Goal: Task Accomplishment & Management: Complete application form

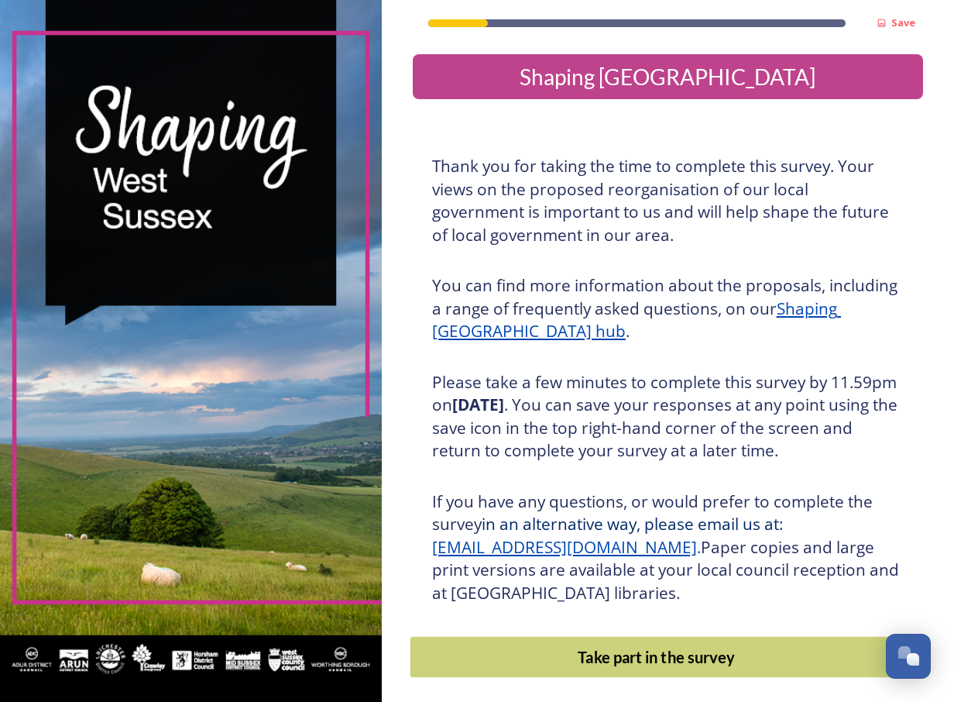
click at [510, 668] on div "Take part in the survey" at bounding box center [656, 656] width 475 height 23
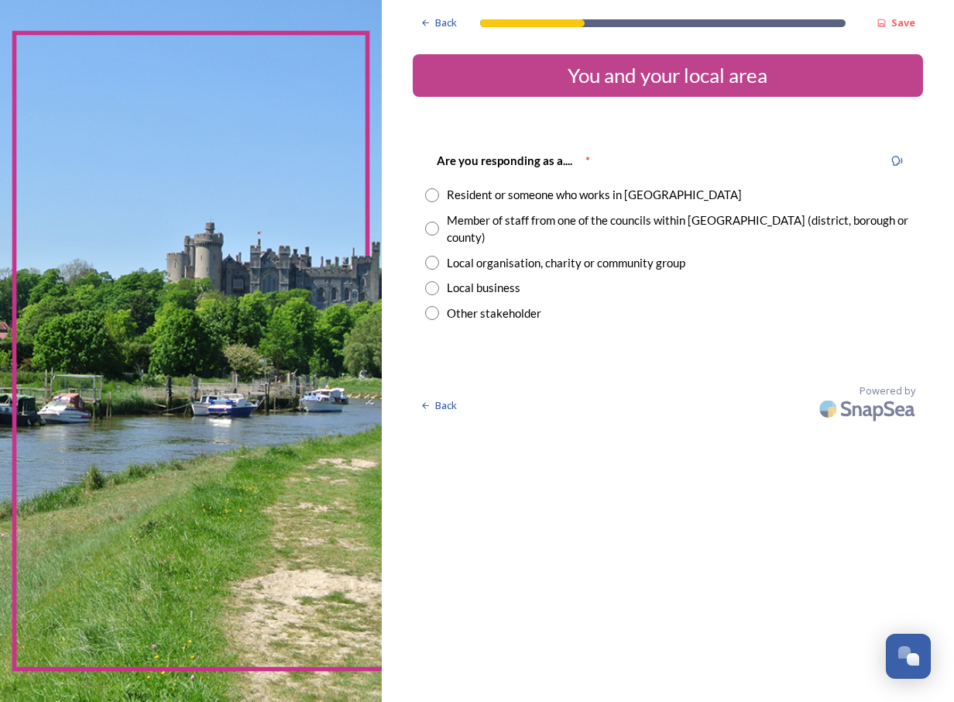
click at [431, 224] on input "radio" at bounding box center [432, 228] width 14 height 14
radio input "true"
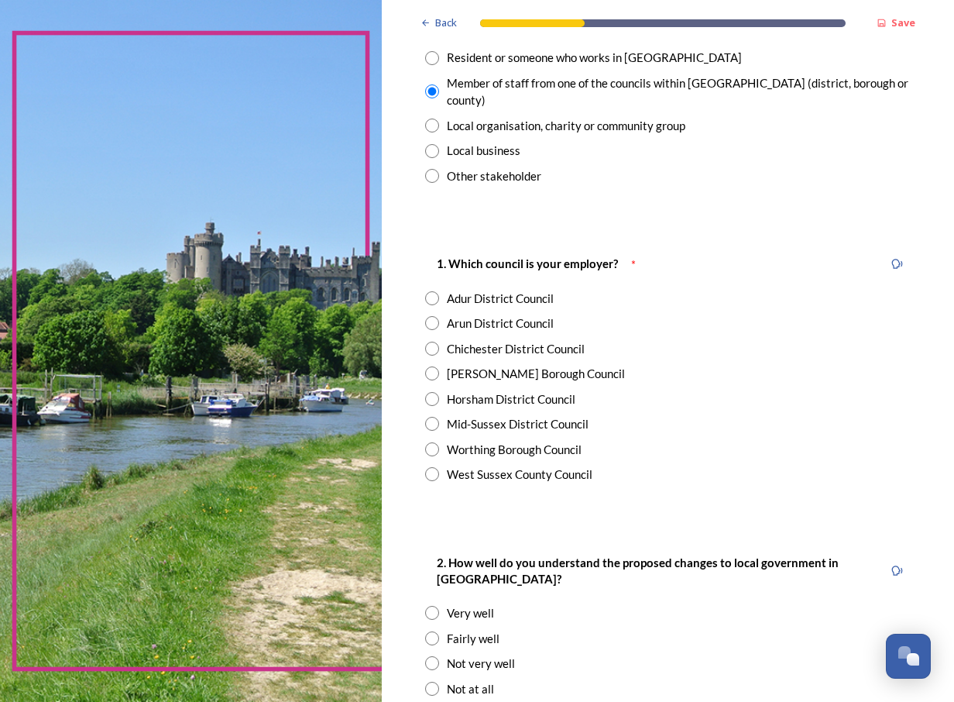
scroll to position [155, 0]
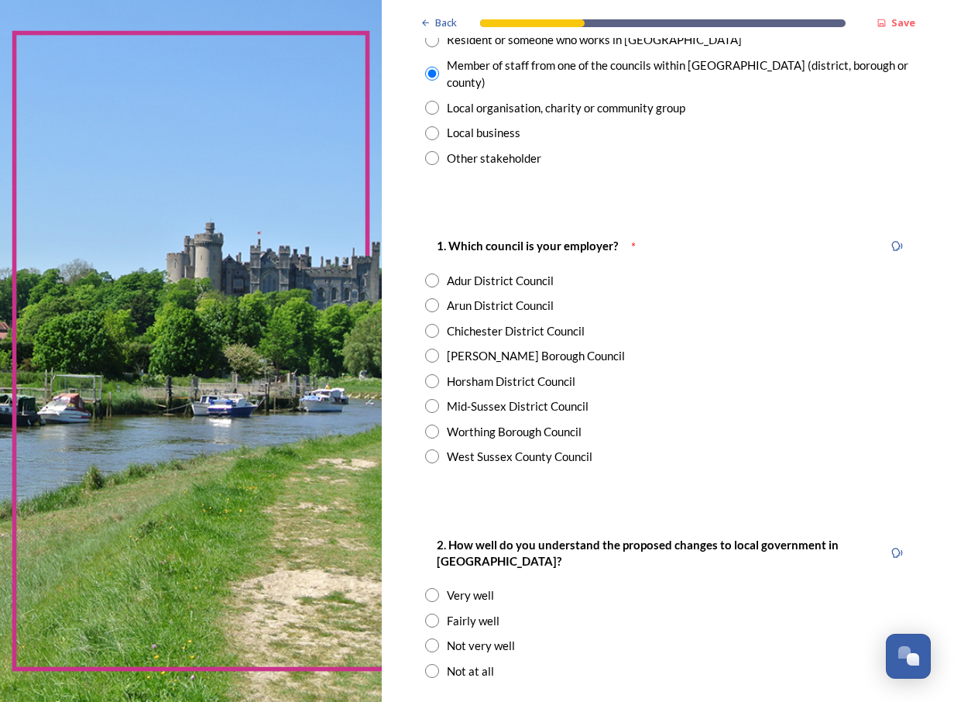
click at [434, 449] on input "radio" at bounding box center [432, 456] width 14 height 14
radio input "true"
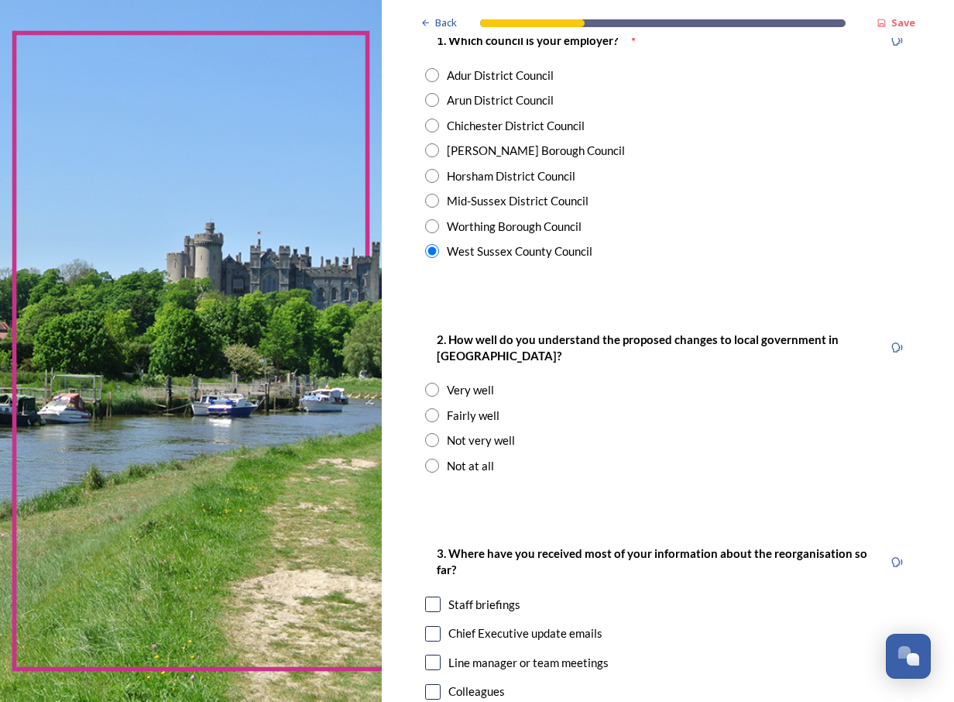
scroll to position [387, 0]
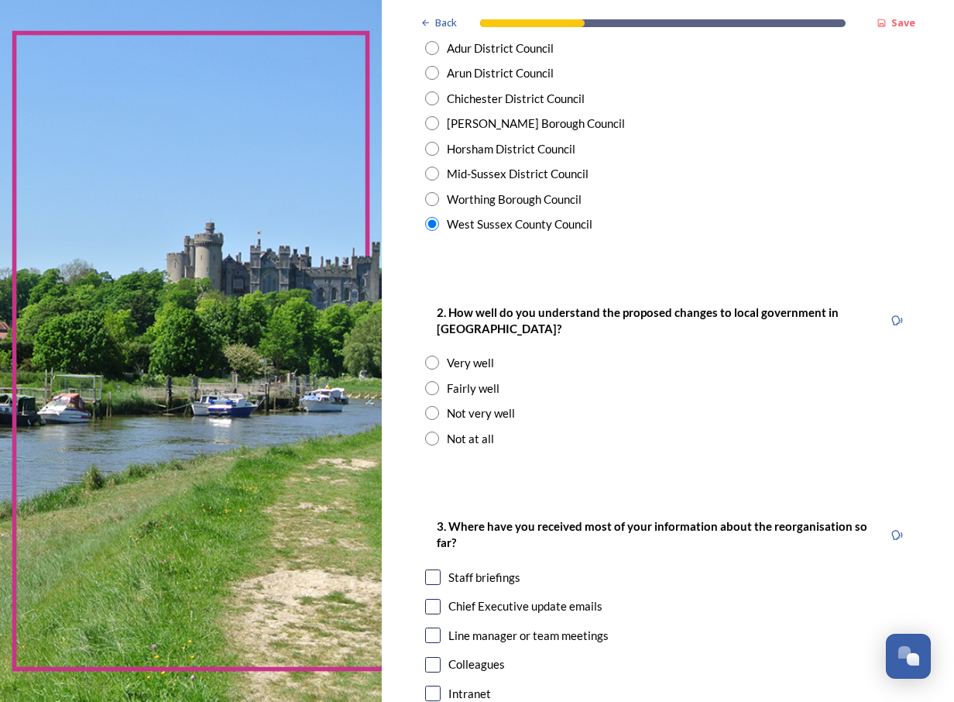
click at [435, 381] on input "radio" at bounding box center [432, 388] width 14 height 14
radio input "true"
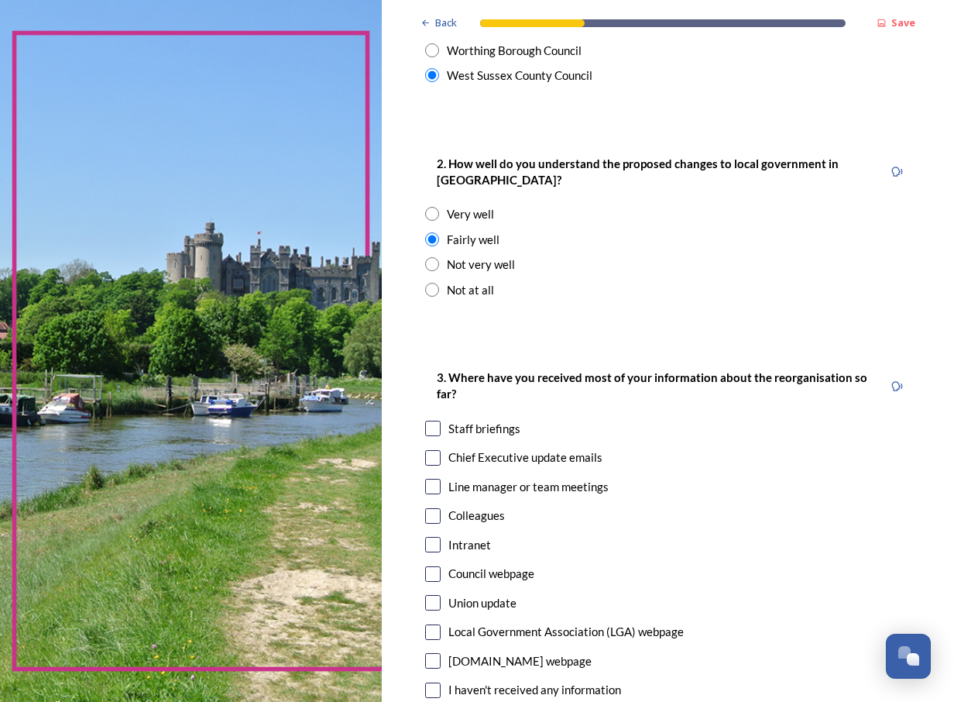
scroll to position [620, 0]
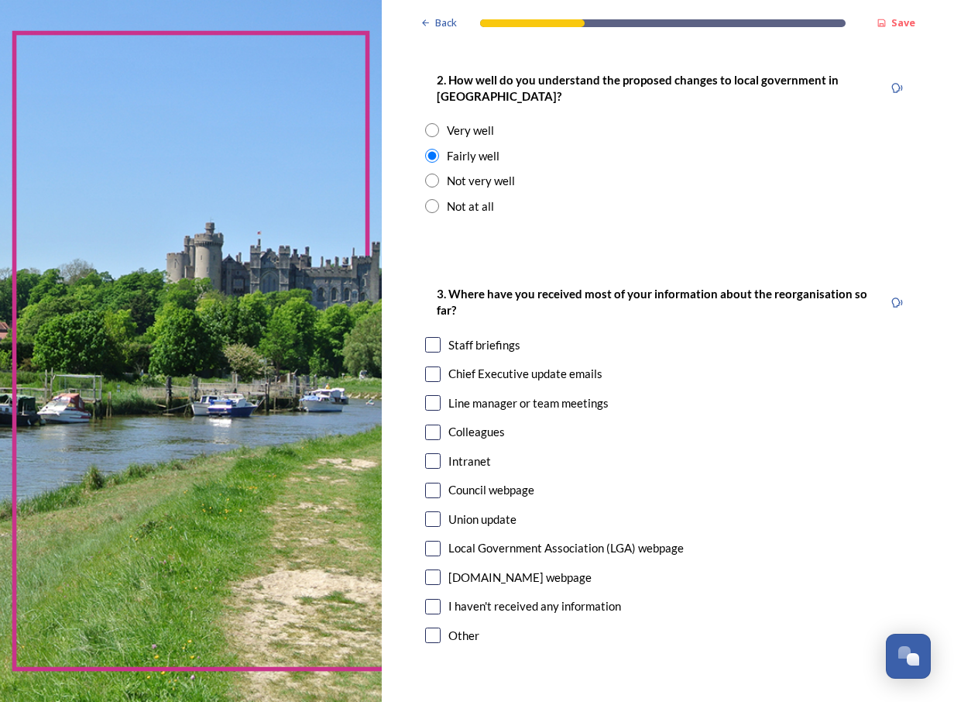
click at [438, 337] on input "checkbox" at bounding box center [432, 344] width 15 height 15
checkbox input "true"
click at [431, 366] on input "checkbox" at bounding box center [432, 373] width 15 height 15
checkbox input "true"
click at [431, 482] on input "checkbox" at bounding box center [432, 489] width 15 height 15
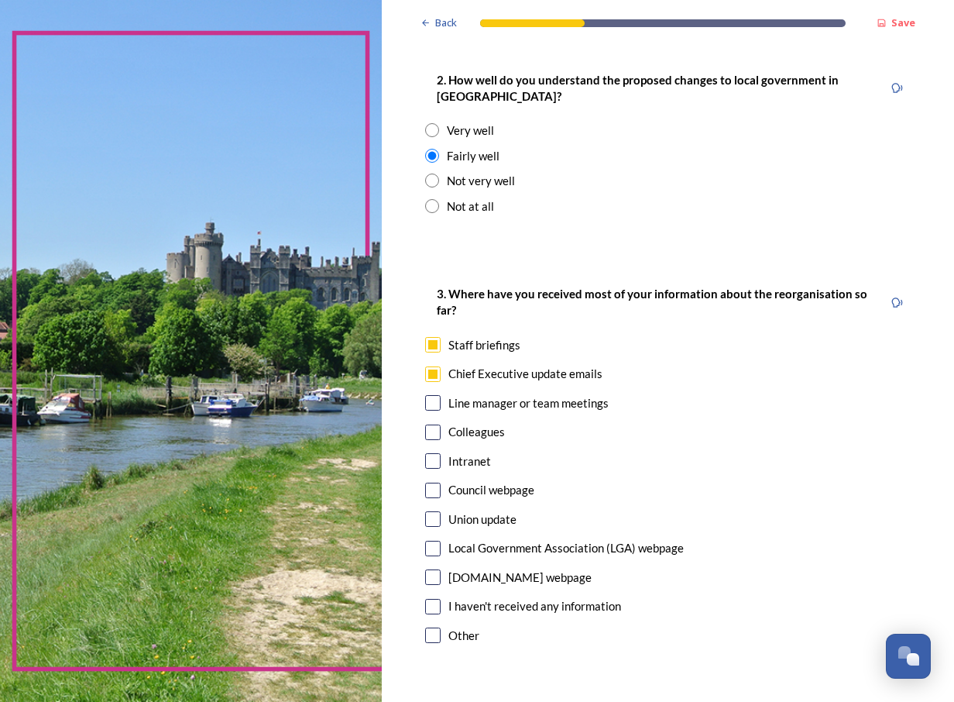
checkbox input "true"
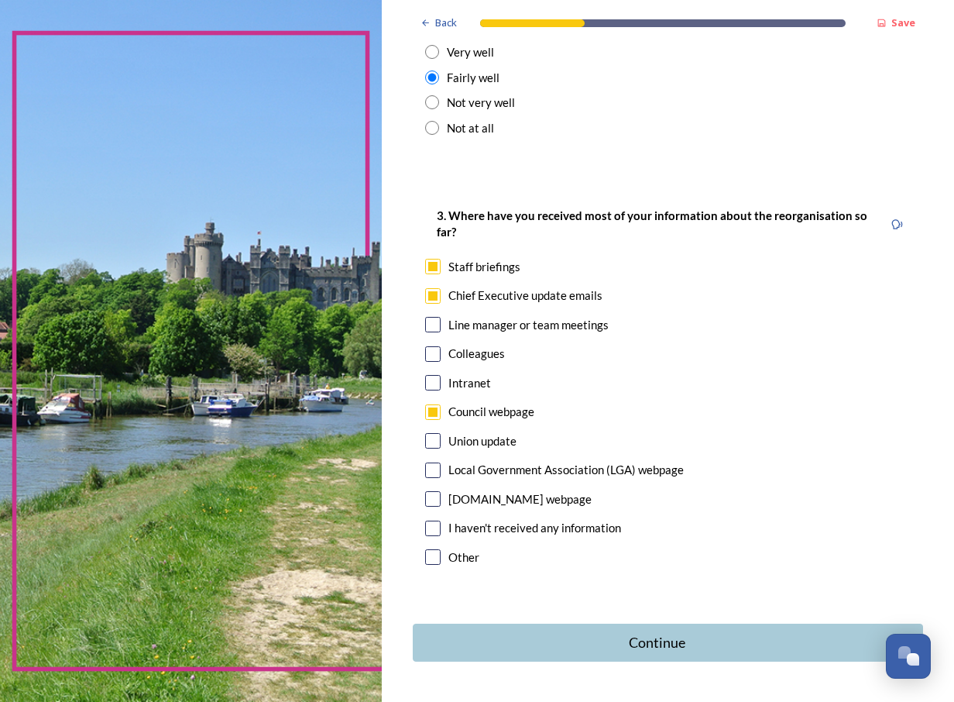
scroll to position [730, 0]
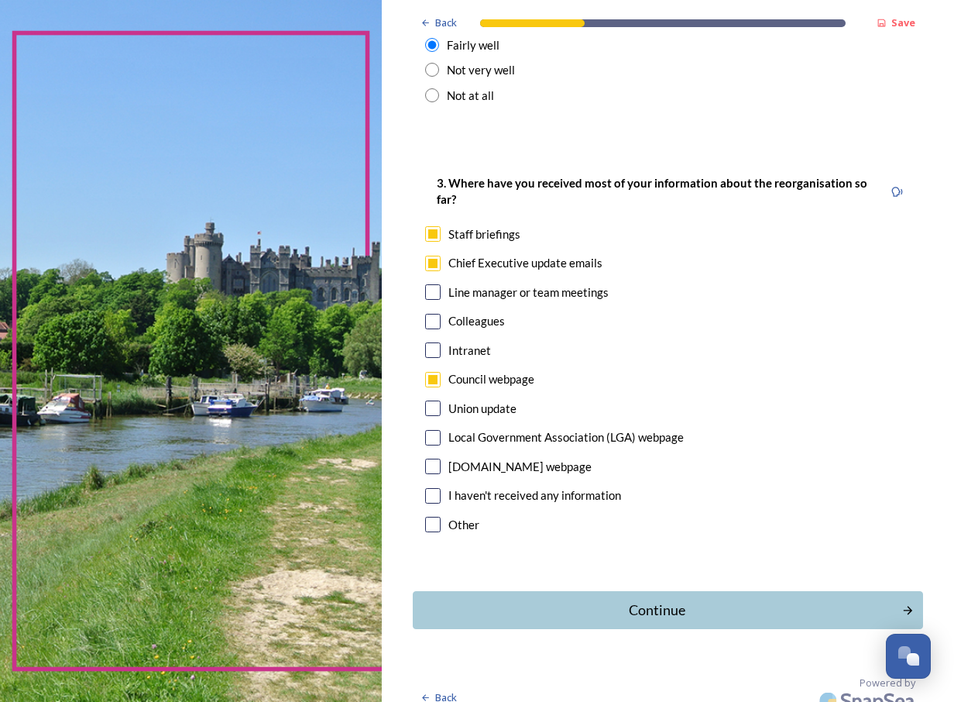
click at [430, 226] on input "checkbox" at bounding box center [432, 233] width 15 height 15
checkbox input "false"
drag, startPoint x: 663, startPoint y: 585, endPoint x: 652, endPoint y: 582, distance: 11.5
click at [664, 599] on div "Continue" at bounding box center [657, 609] width 472 height 21
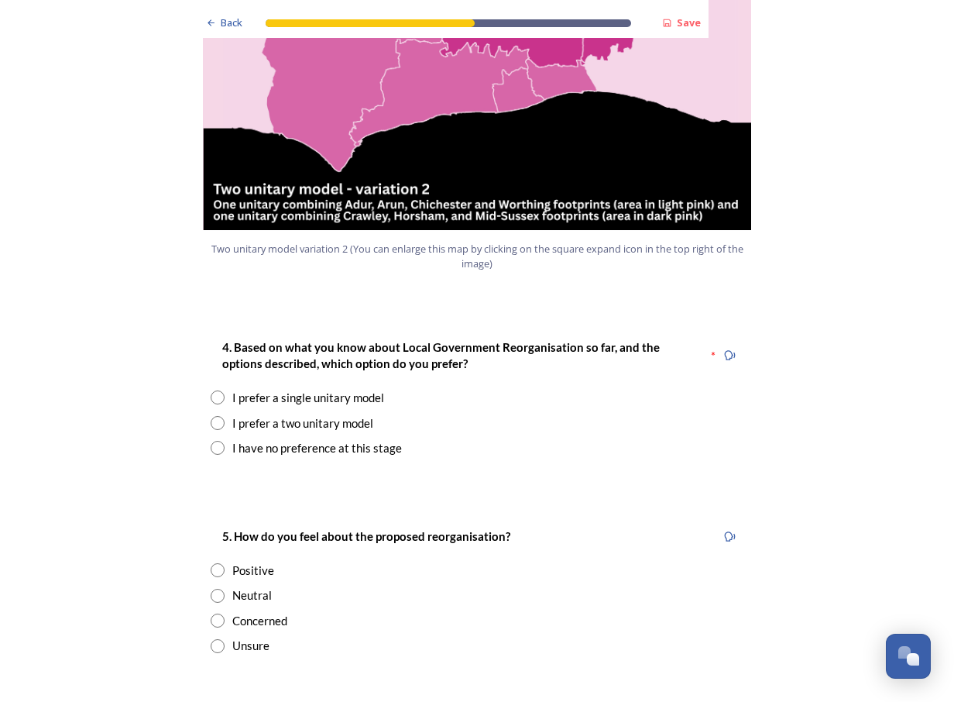
scroll to position [1859, 0]
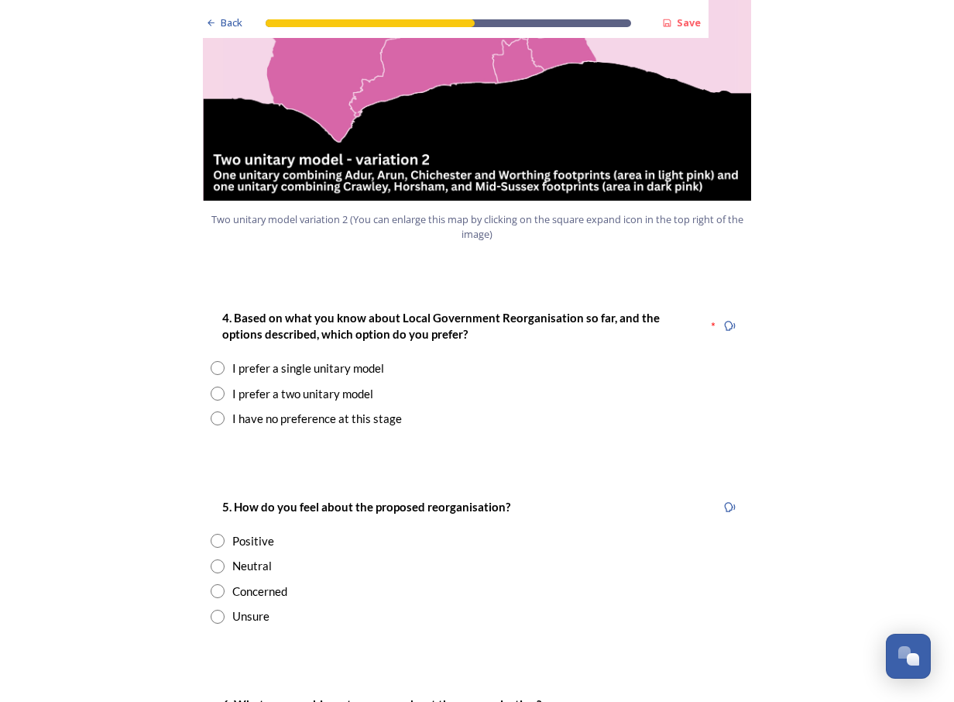
click at [211, 361] on input "radio" at bounding box center [218, 368] width 14 height 14
radio input "true"
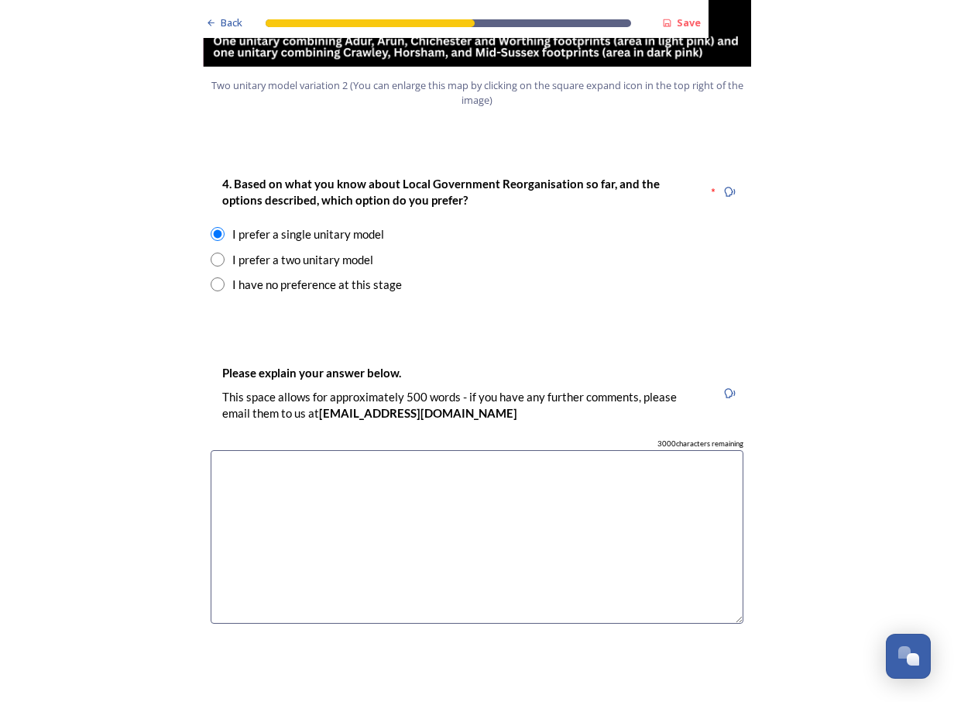
scroll to position [2013, 0]
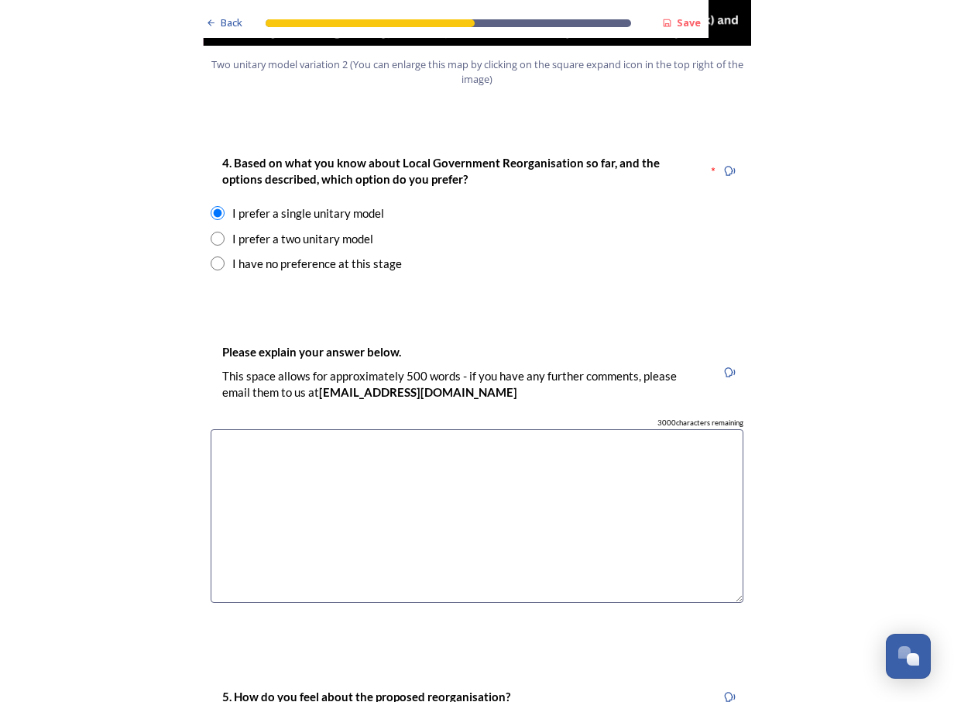
click at [256, 429] on textarea at bounding box center [477, 516] width 533 height 174
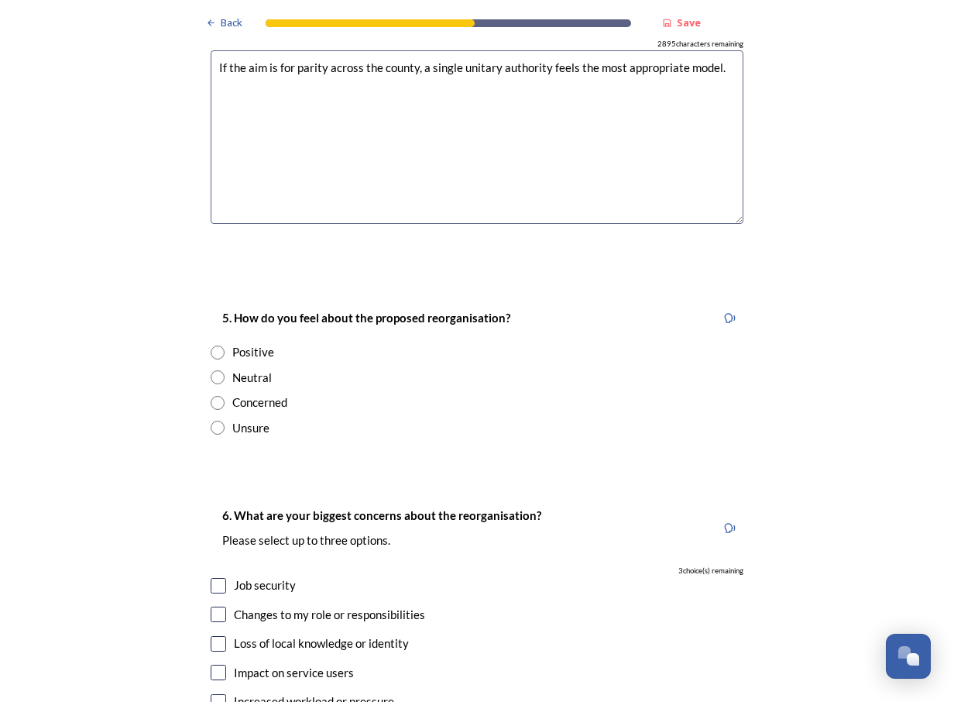
scroll to position [2401, 0]
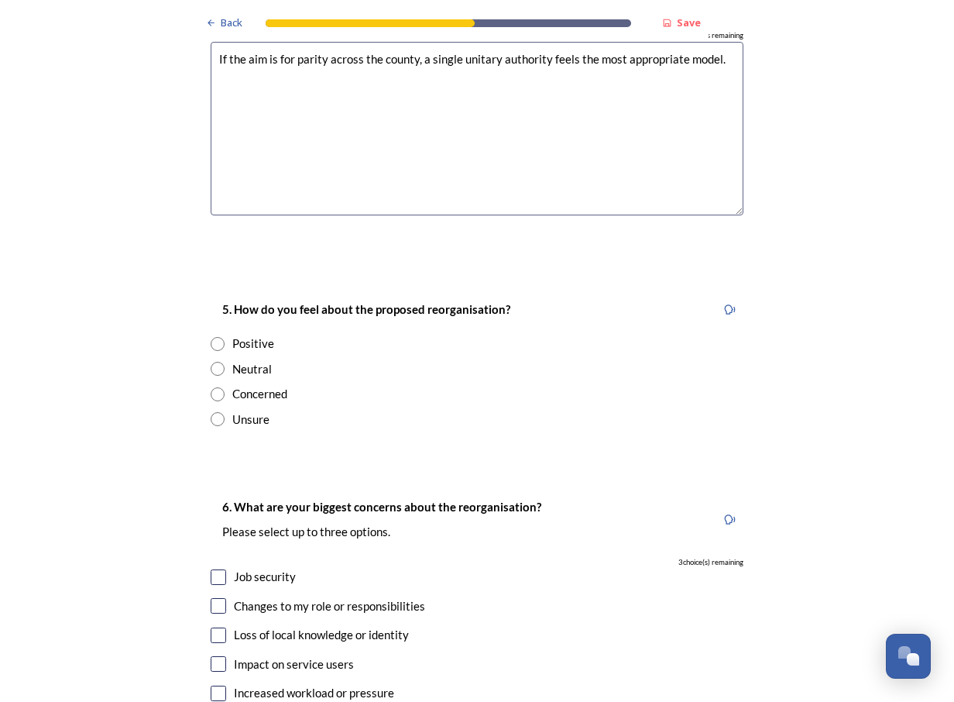
type textarea "If the aim is for parity across the county, a single unitary authority feels th…"
click at [211, 362] on input "radio" at bounding box center [218, 369] width 14 height 14
radio input "true"
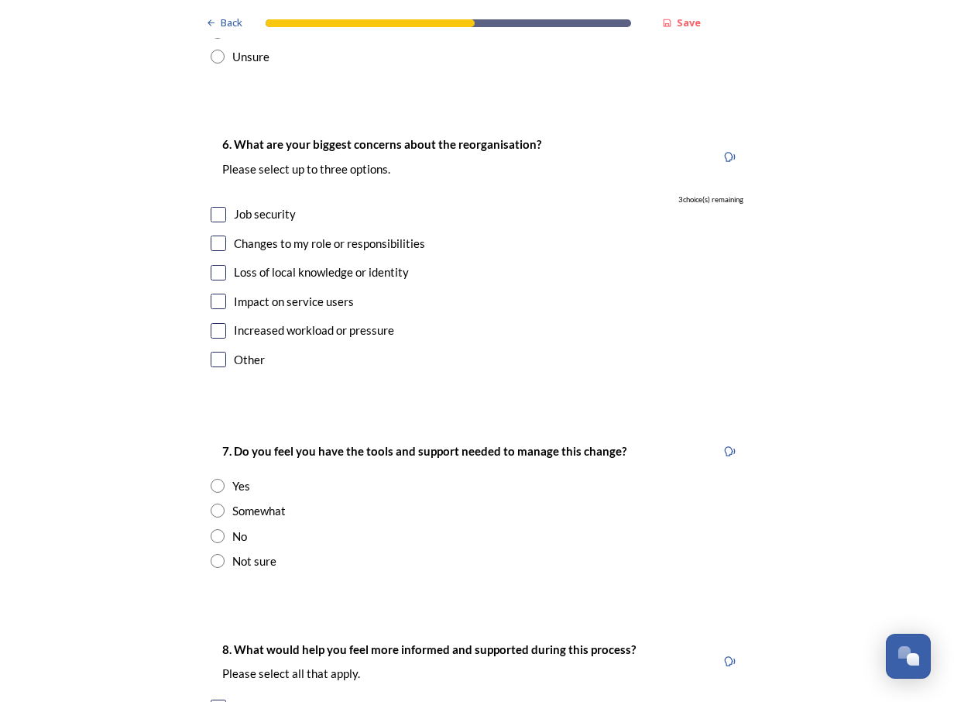
scroll to position [2788, 0]
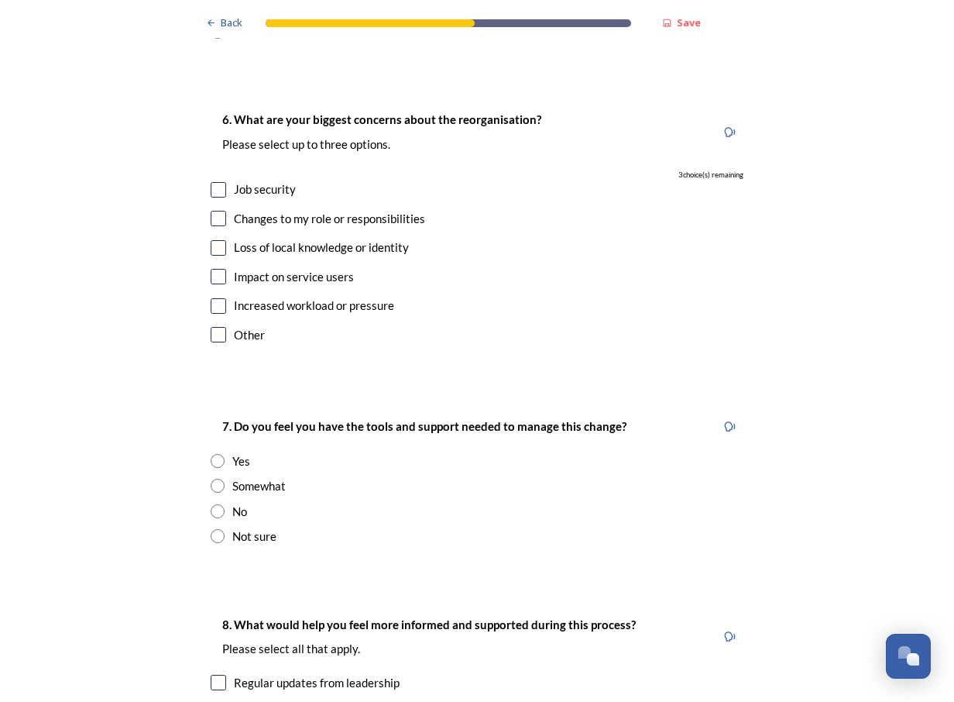
click at [218, 211] on input "checkbox" at bounding box center [218, 218] width 15 height 15
checkbox input "true"
click at [213, 240] on input "checkbox" at bounding box center [218, 247] width 15 height 15
checkbox input "true"
click at [211, 269] on input "checkbox" at bounding box center [218, 276] width 15 height 15
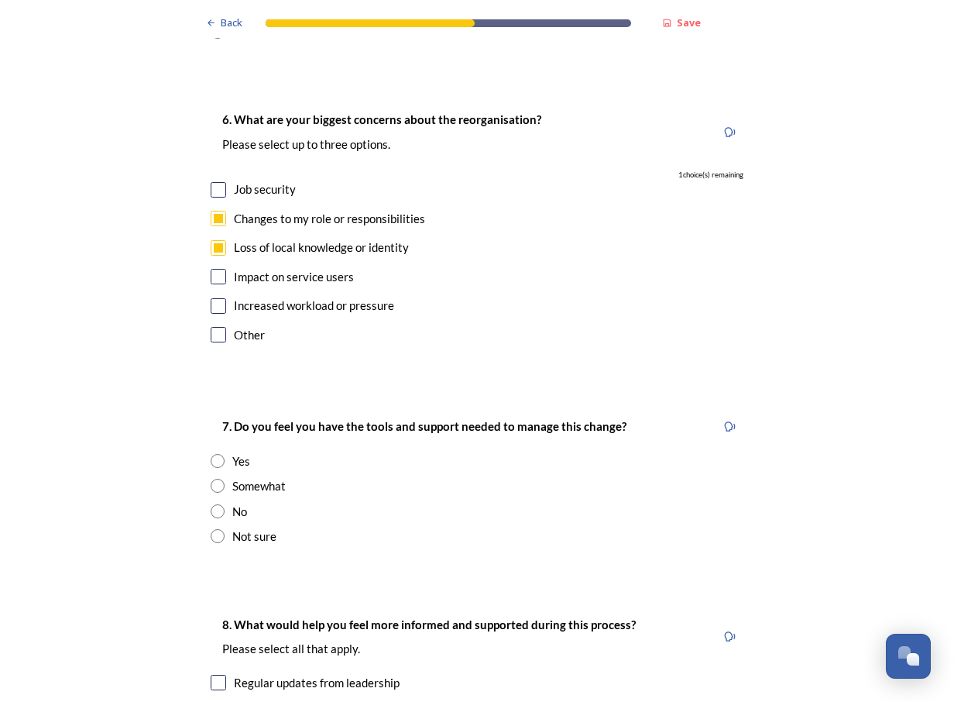
checkbox input "true"
click at [215, 298] on input "checkbox" at bounding box center [218, 305] width 15 height 15
click at [212, 298] on input "checkbox" at bounding box center [218, 305] width 15 height 15
click at [213, 298] on input "checkbox" at bounding box center [218, 305] width 15 height 15
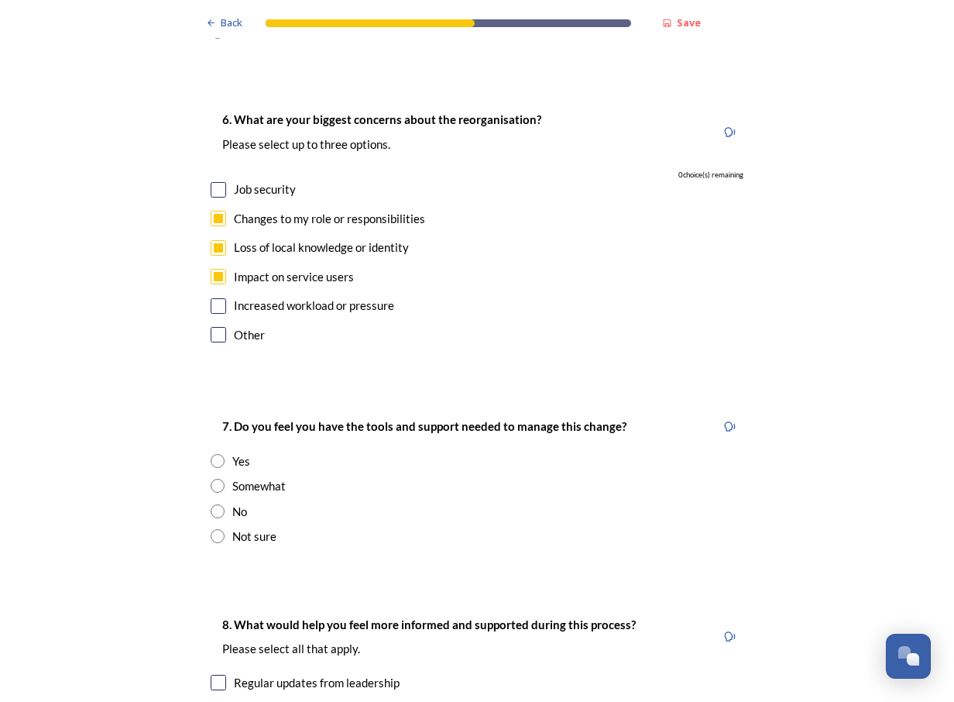
click at [213, 298] on input "checkbox" at bounding box center [218, 305] width 15 height 15
checkbox input "false"
click at [215, 182] on input "checkbox" at bounding box center [218, 189] width 15 height 15
click at [211, 182] on input "checkbox" at bounding box center [218, 189] width 15 height 15
checkbox input "false"
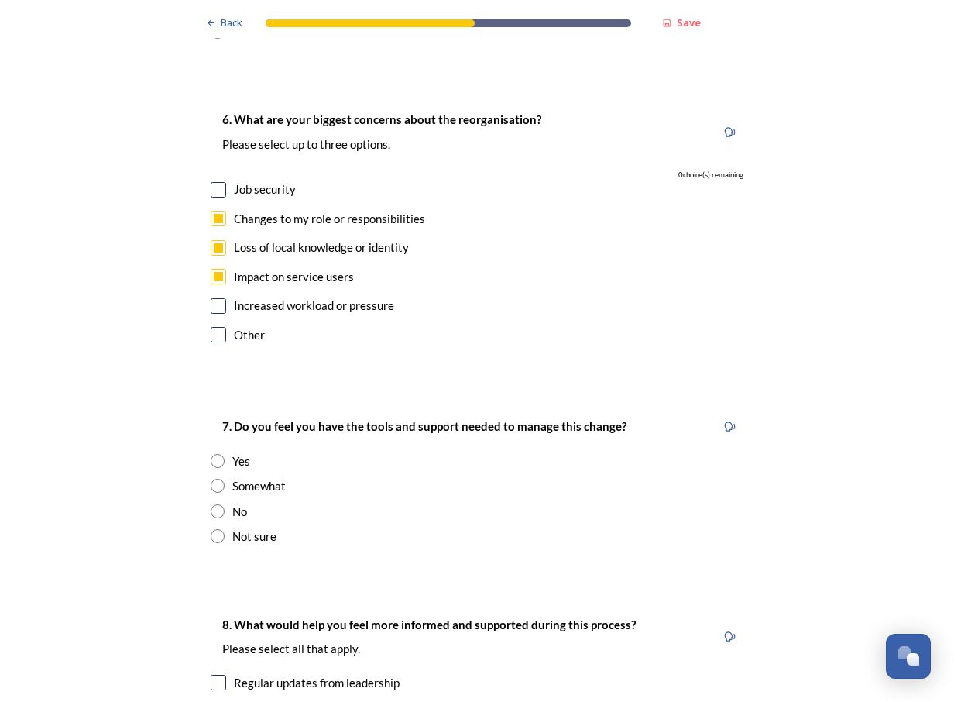
click at [212, 269] on input "checkbox" at bounding box center [218, 276] width 15 height 15
checkbox input "false"
click at [214, 240] on input "checkbox" at bounding box center [218, 247] width 15 height 15
checkbox input "false"
click at [211, 211] on input "checkbox" at bounding box center [218, 218] width 15 height 15
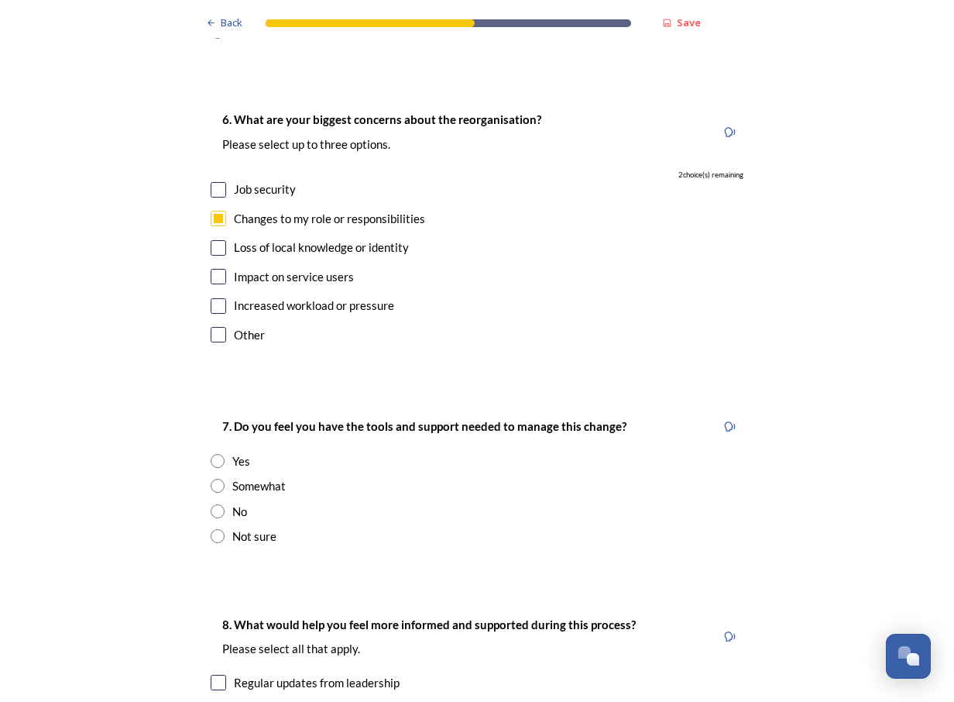
checkbox input "false"
click at [215, 240] on input "checkbox" at bounding box center [218, 247] width 15 height 15
checkbox input "true"
click at [212, 269] on input "checkbox" at bounding box center [218, 276] width 15 height 15
checkbox input "true"
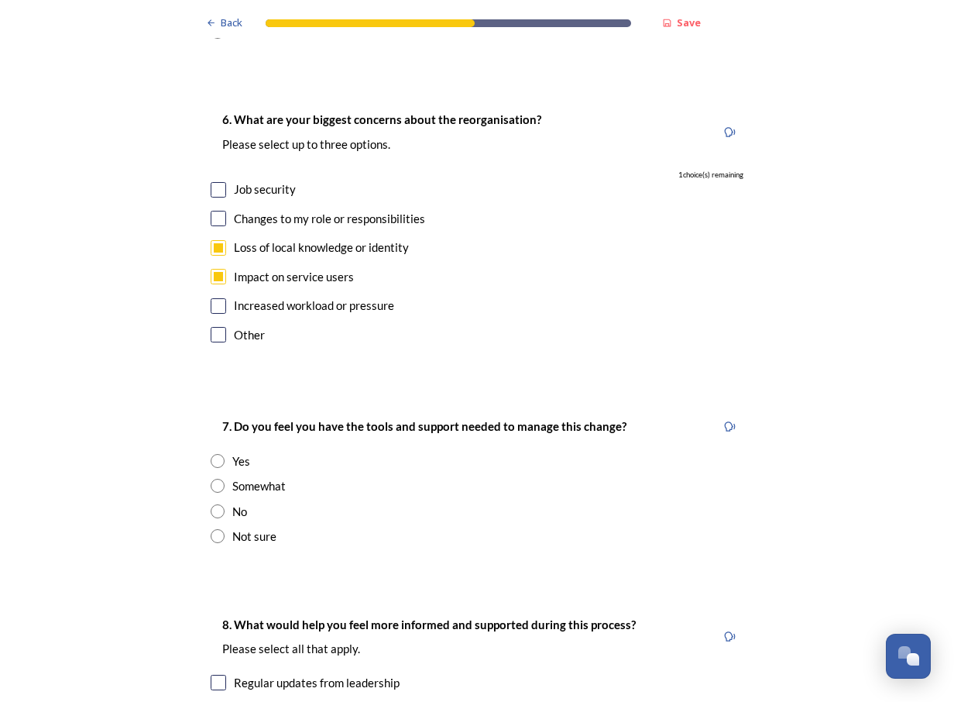
click at [217, 298] on input "checkbox" at bounding box center [218, 305] width 15 height 15
checkbox input "true"
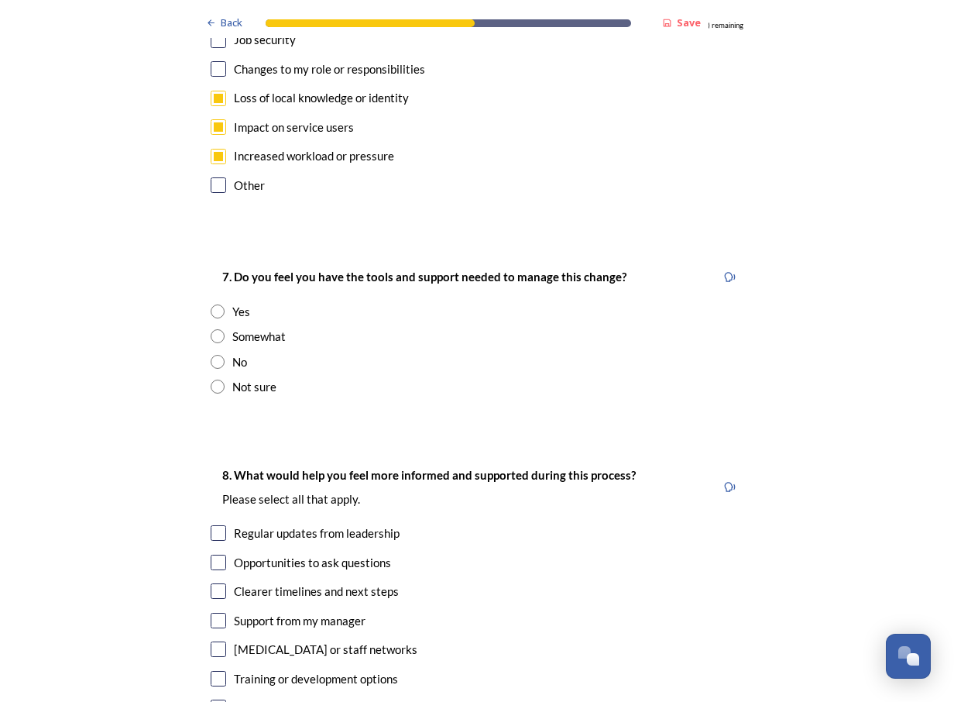
scroll to position [2943, 0]
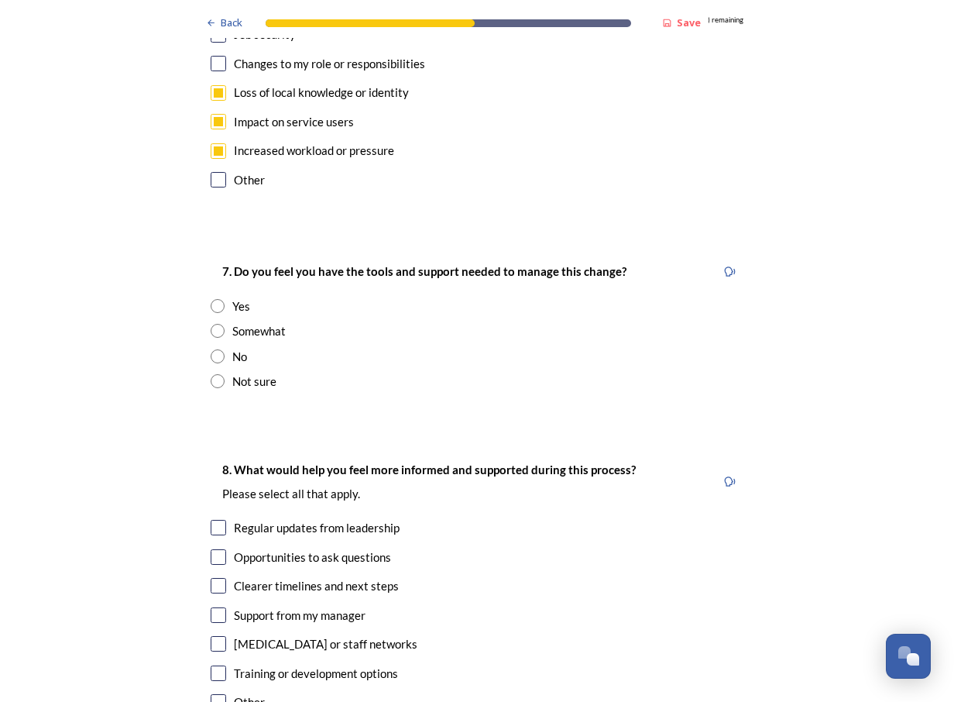
click at [211, 299] on input "radio" at bounding box center [218, 306] width 14 height 14
radio input "true"
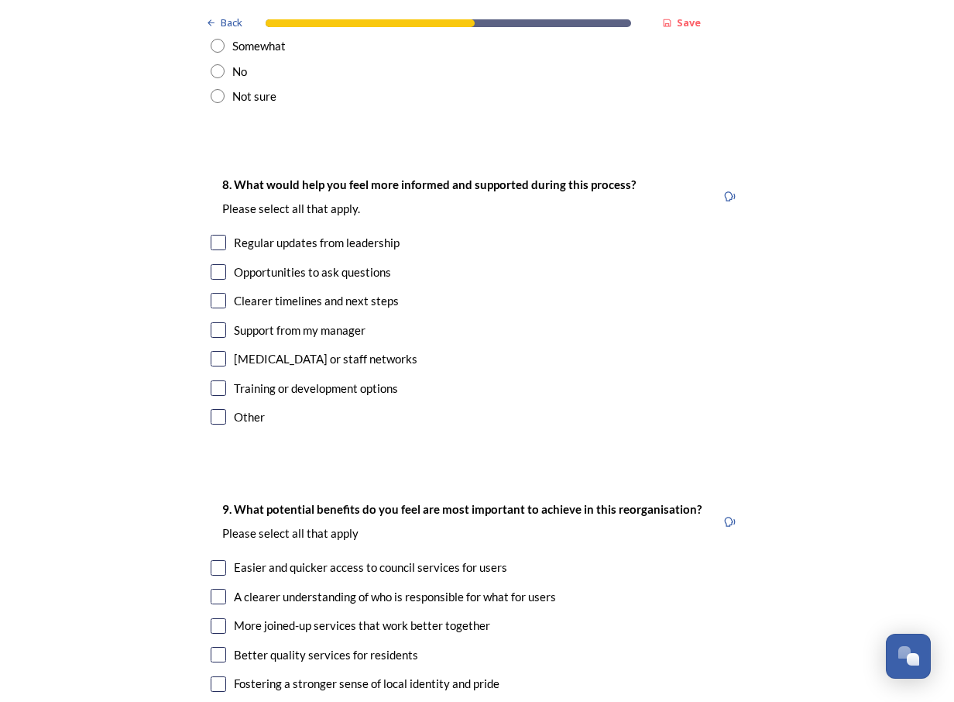
scroll to position [3252, 0]
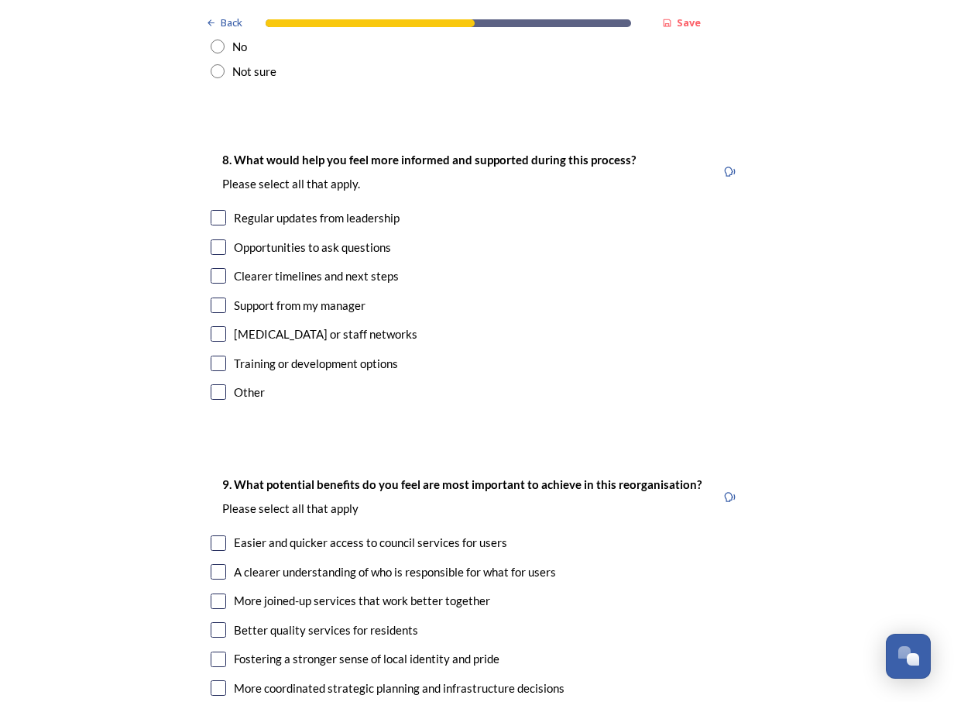
click at [212, 210] on input "checkbox" at bounding box center [218, 217] width 15 height 15
checkbox input "true"
click at [212, 268] on input "checkbox" at bounding box center [218, 275] width 15 height 15
checkbox input "true"
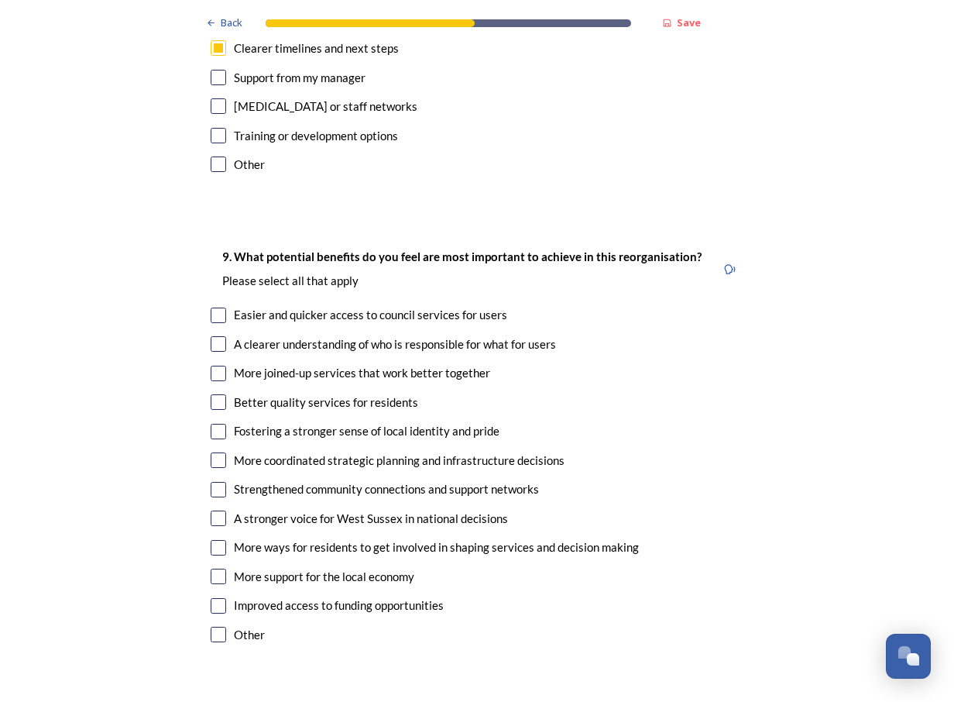
scroll to position [3485, 0]
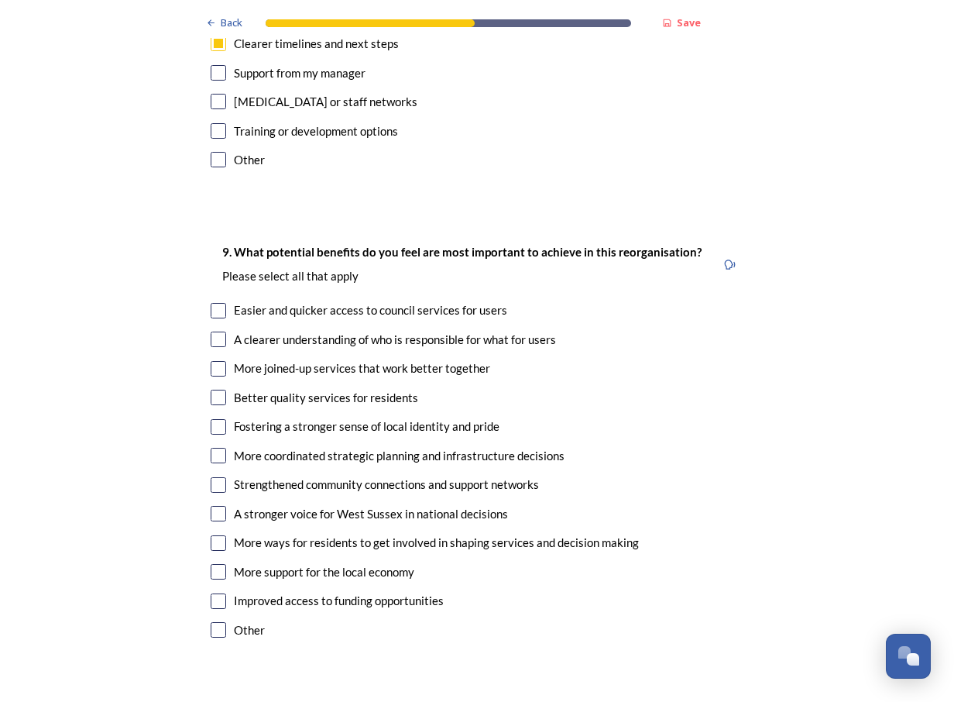
click at [211, 303] on input "checkbox" at bounding box center [218, 310] width 15 height 15
checkbox input "true"
click at [211, 331] on input "checkbox" at bounding box center [218, 338] width 15 height 15
checkbox input "true"
click at [211, 361] on input "checkbox" at bounding box center [218, 368] width 15 height 15
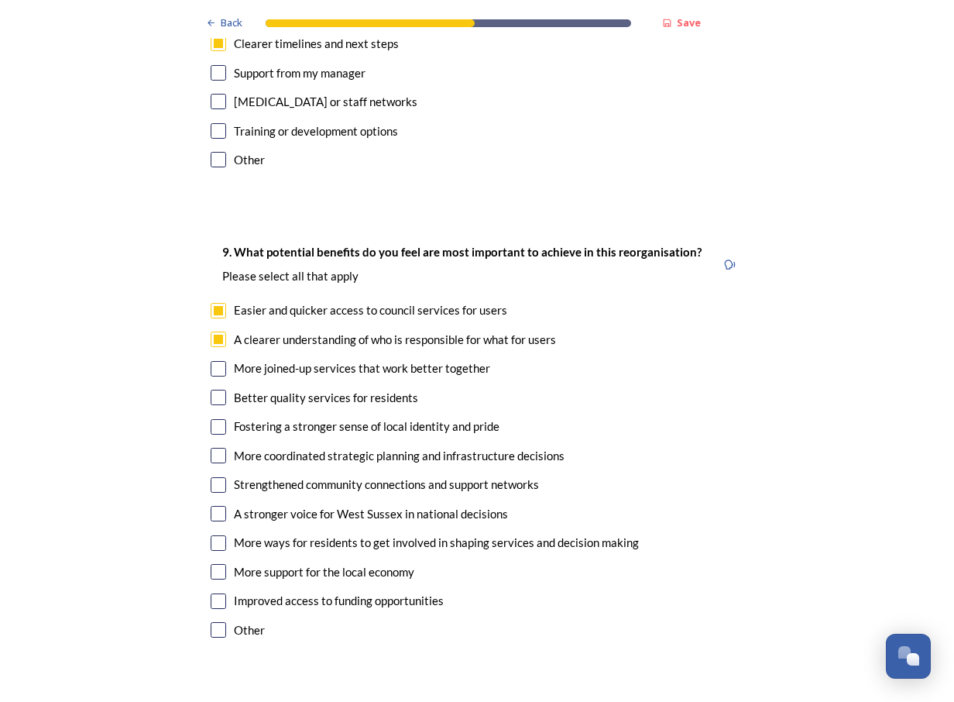
checkbox input "true"
click at [217, 390] on input "checkbox" at bounding box center [218, 397] width 15 height 15
checkbox input "true"
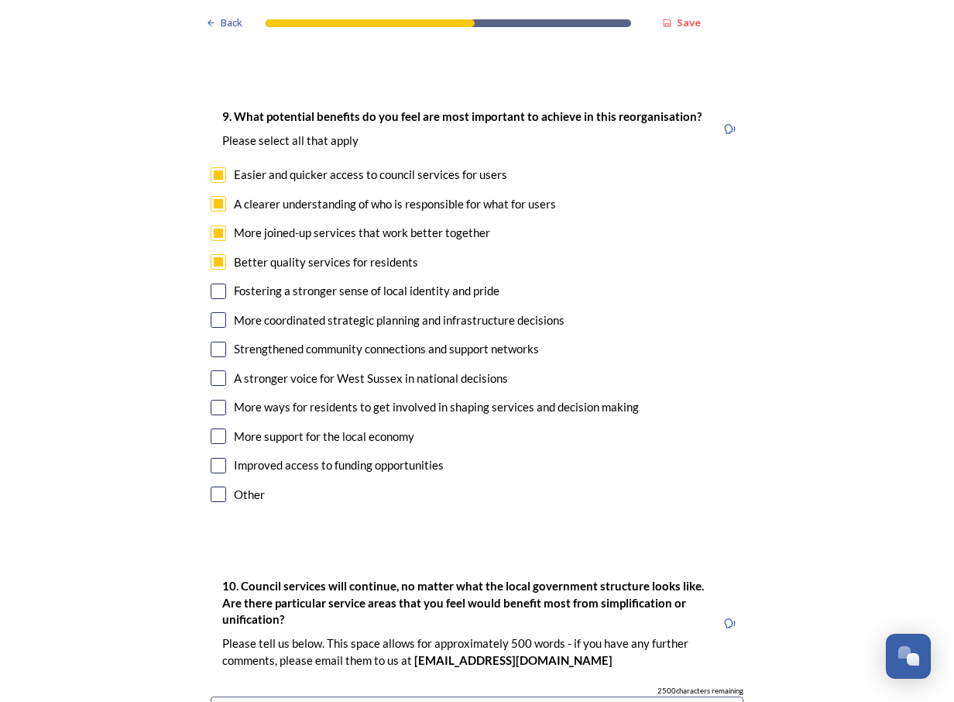
scroll to position [3640, 0]
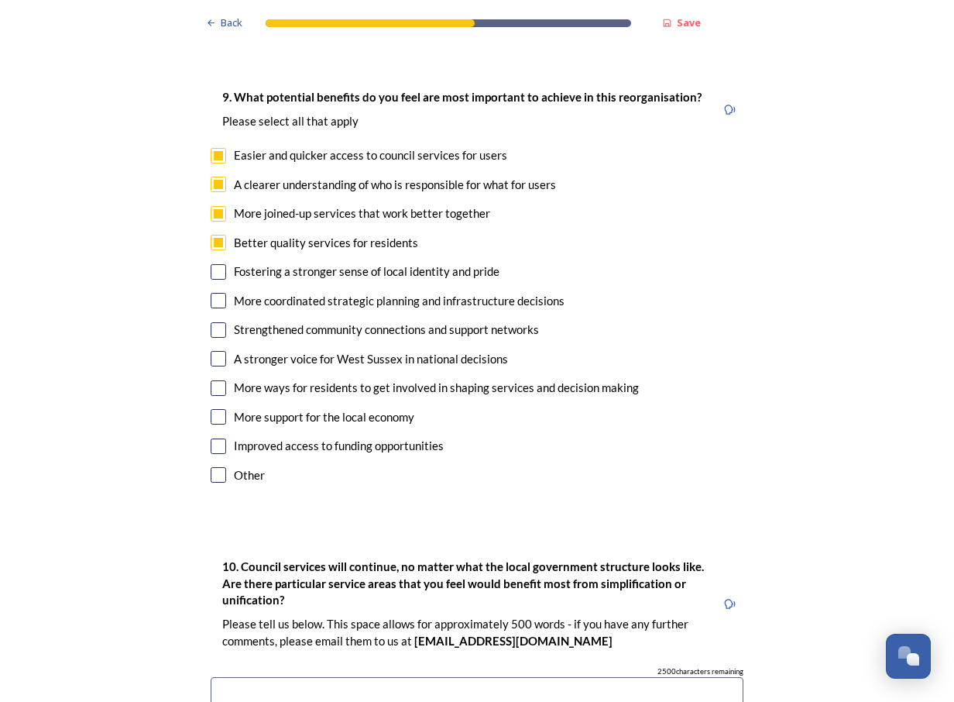
click at [215, 322] on input "checkbox" at bounding box center [218, 329] width 15 height 15
checkbox input "true"
click at [211, 351] on input "checkbox" at bounding box center [218, 358] width 15 height 15
checkbox input "true"
click at [212, 380] on input "checkbox" at bounding box center [218, 387] width 15 height 15
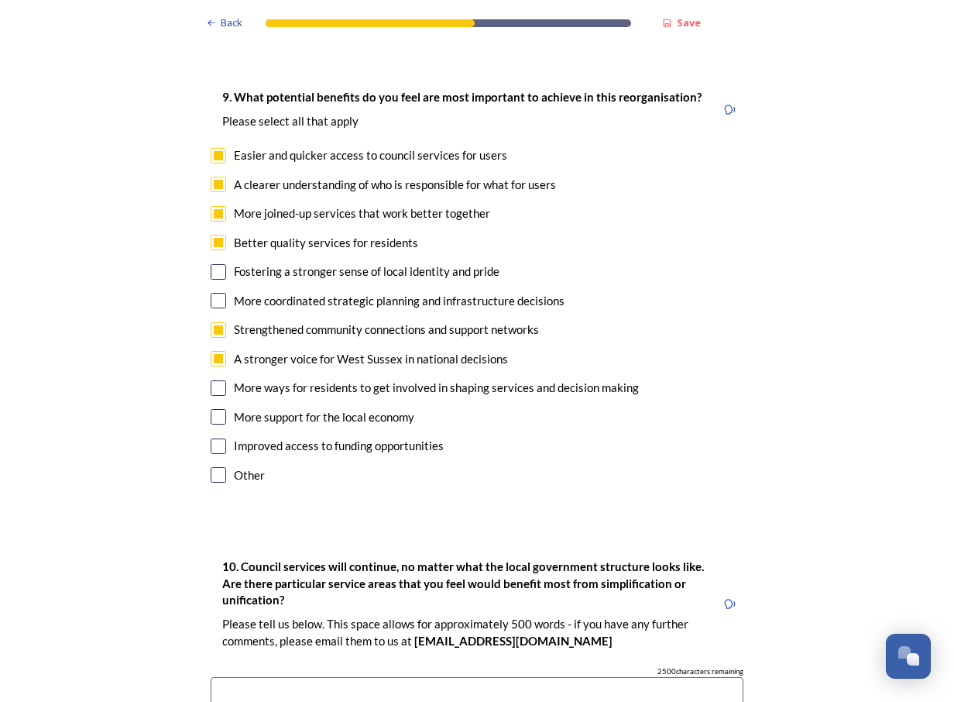
checkbox input "true"
click at [212, 409] on input "checkbox" at bounding box center [218, 416] width 15 height 15
checkbox input "true"
click at [213, 438] on input "checkbox" at bounding box center [218, 445] width 15 height 15
checkbox input "true"
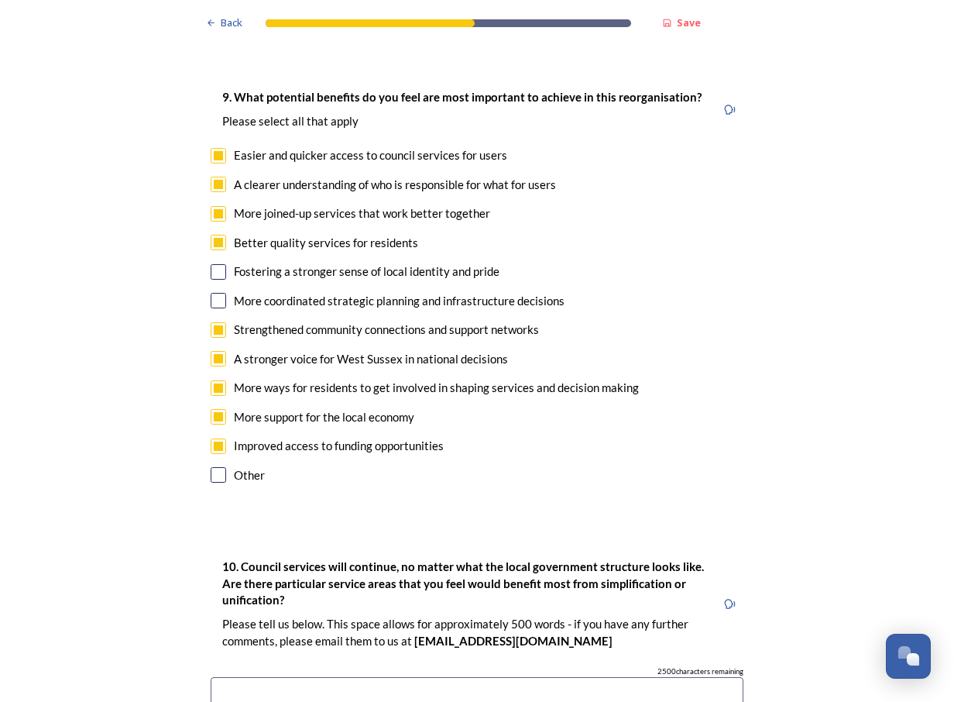
click at [214, 293] on input "checkbox" at bounding box center [218, 300] width 15 height 15
checkbox input "true"
click at [214, 264] on input "checkbox" at bounding box center [218, 271] width 15 height 15
checkbox input "true"
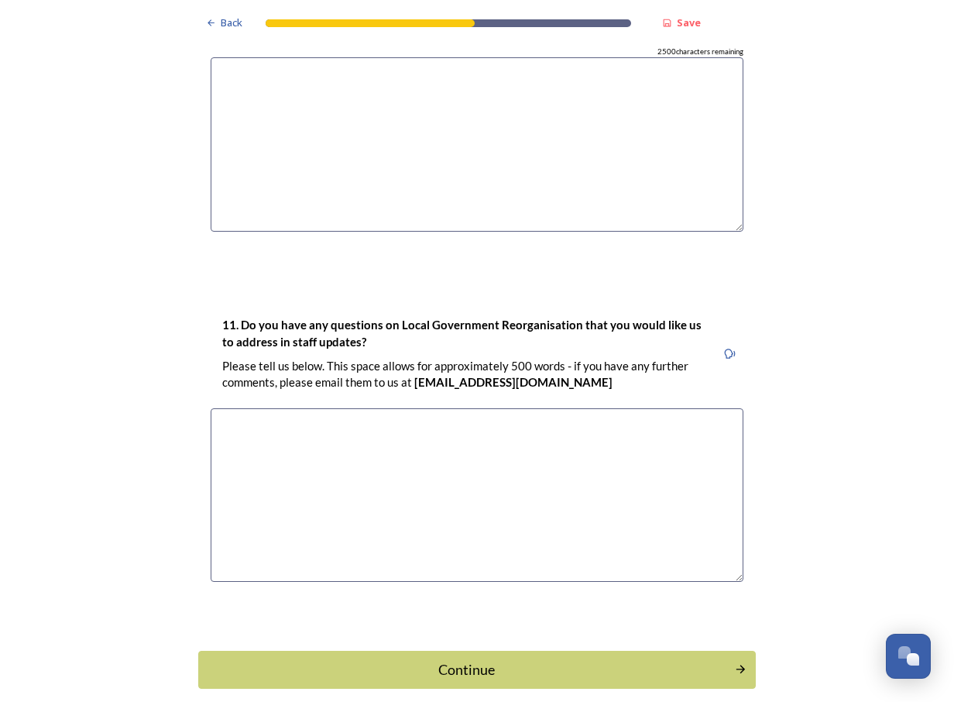
scroll to position [4290, 0]
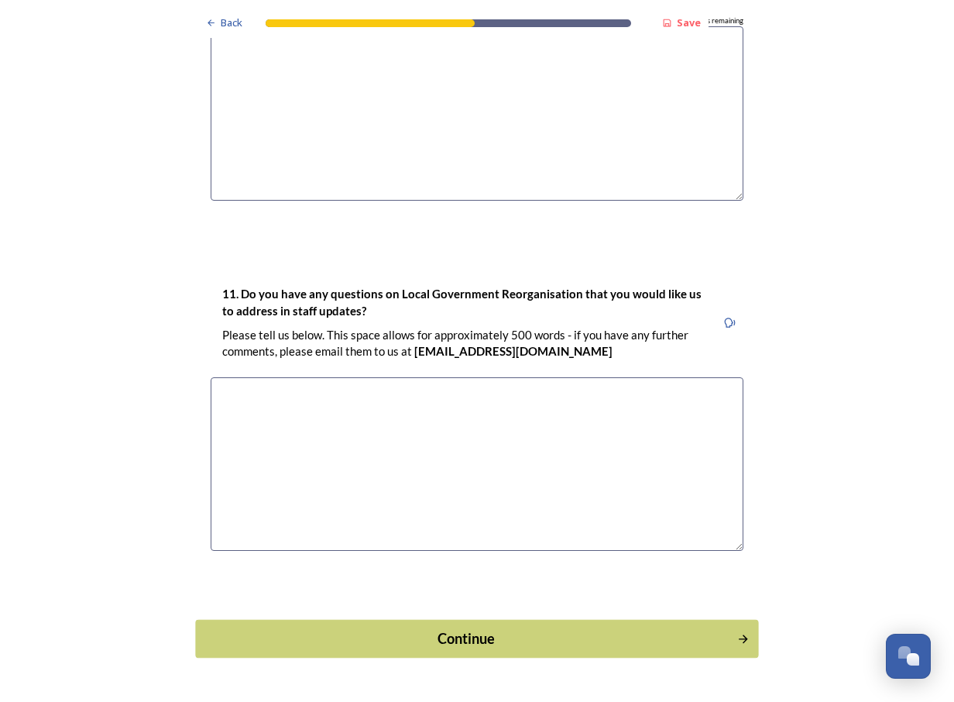
click at [449, 628] on div "Continue" at bounding box center [466, 638] width 524 height 21
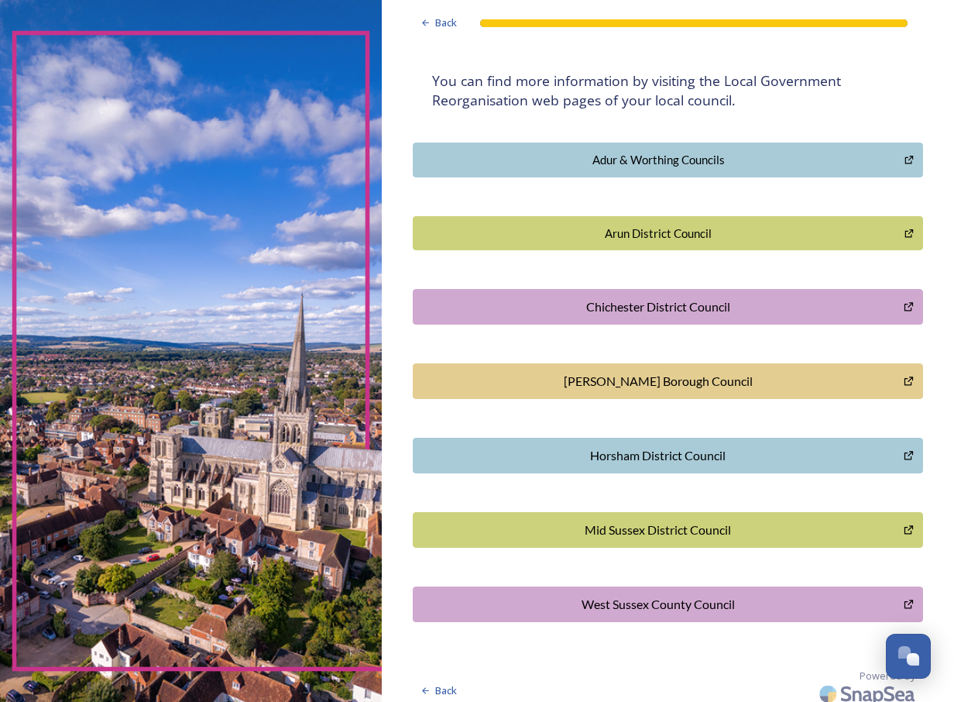
scroll to position [296, 0]
